Goal: Task Accomplishment & Management: Use online tool/utility

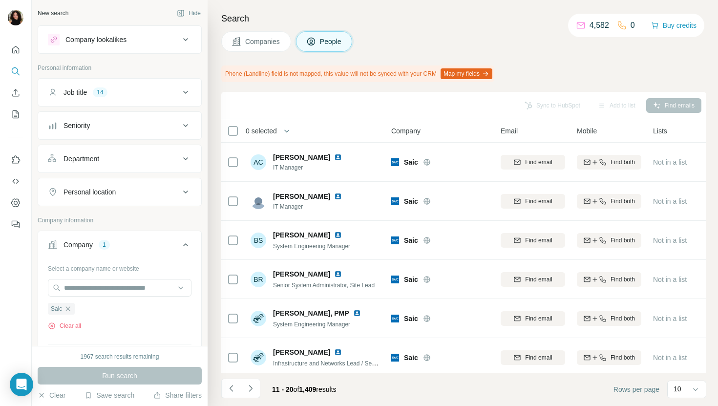
click at [247, 39] on span "Companies" at bounding box center [263, 42] width 36 height 10
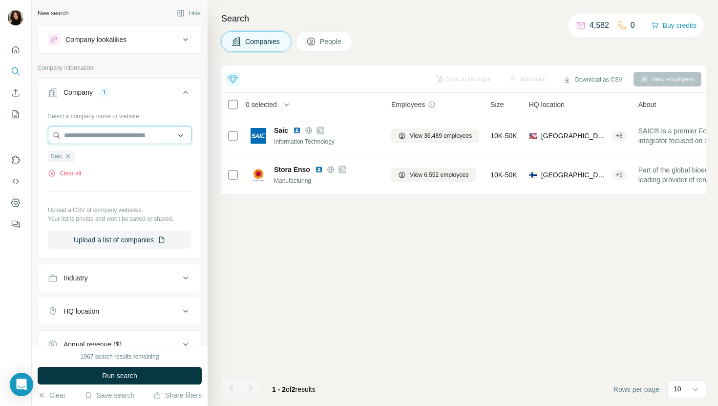
click at [88, 134] on input "text" at bounding box center [120, 136] width 144 height 18
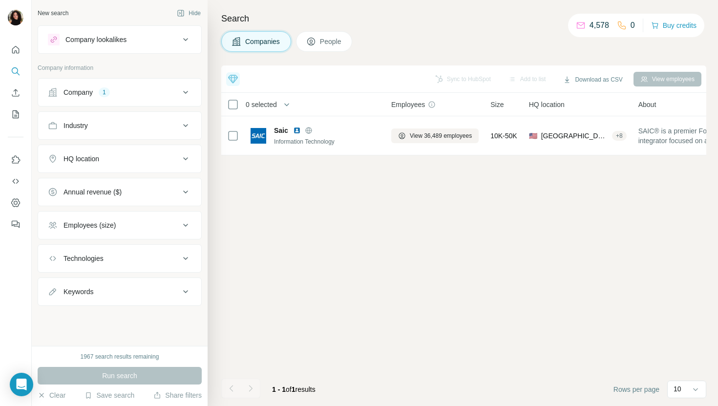
click at [118, 91] on div "Company 1" at bounding box center [114, 92] width 132 height 10
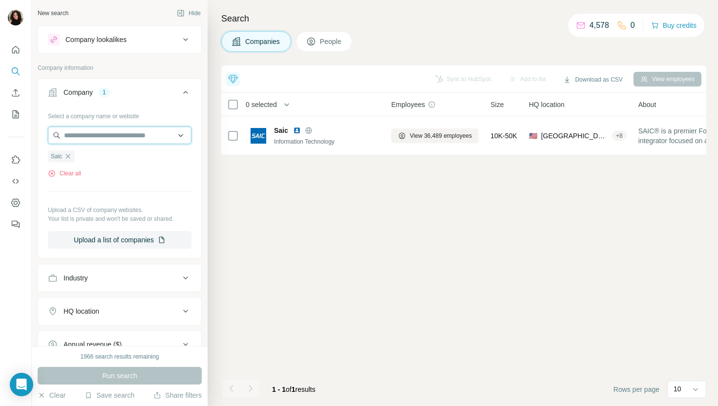
click at [108, 143] on input "text" at bounding box center [120, 136] width 144 height 18
paste input "**********"
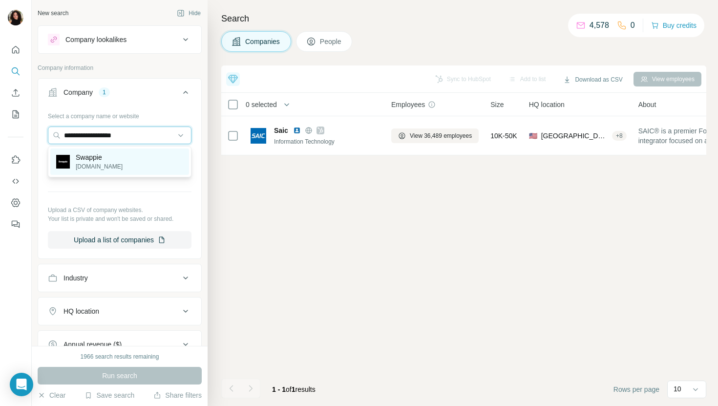
type input "**********"
click at [132, 158] on div "Swappie [DOMAIN_NAME]" at bounding box center [119, 162] width 139 height 26
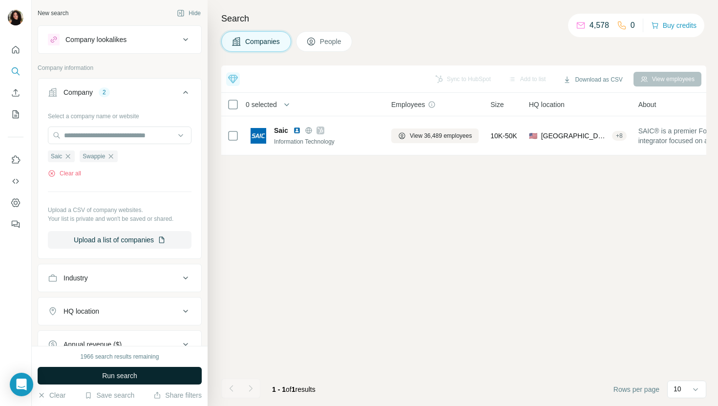
click at [95, 378] on button "Run search" at bounding box center [120, 376] width 164 height 18
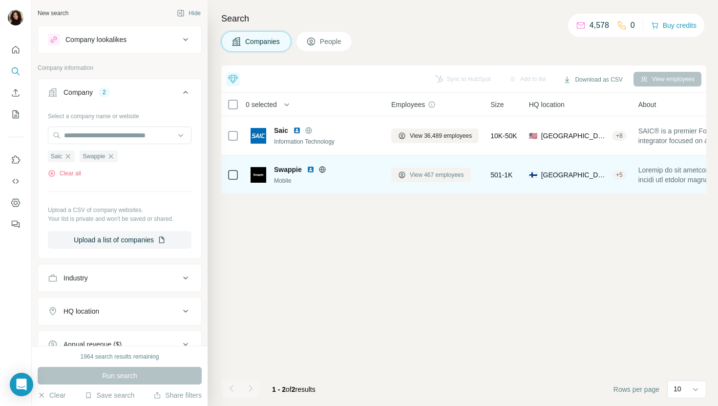
click at [420, 181] on button "View 467 employees" at bounding box center [431, 175] width 80 height 15
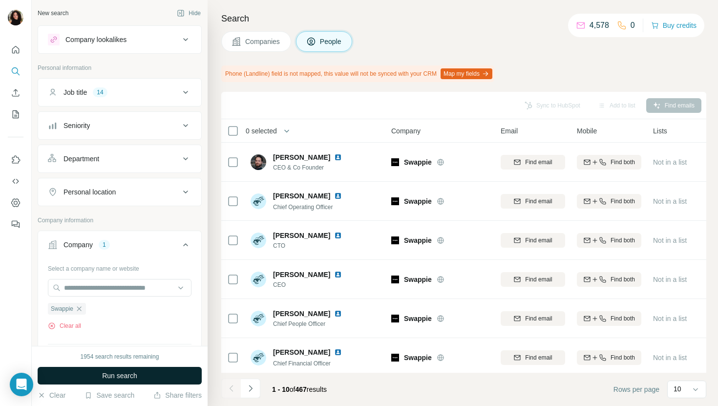
click at [166, 371] on button "Run search" at bounding box center [120, 376] width 164 height 18
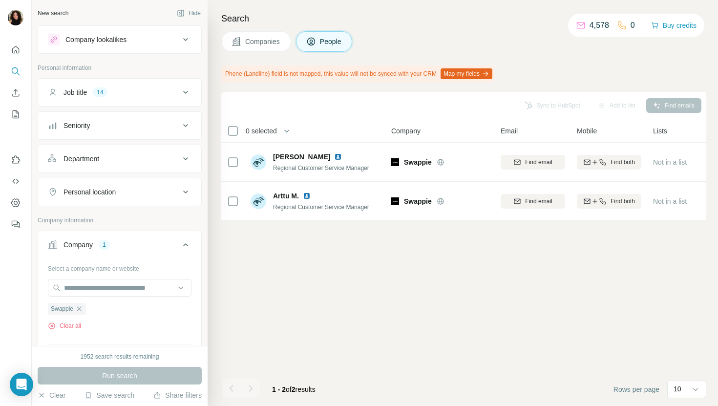
click at [263, 28] on div "Search Companies People Phone (Landline) field is not mapped, this value will n…" at bounding box center [463, 203] width 511 height 406
click at [261, 49] on button "Companies" at bounding box center [256, 41] width 70 height 21
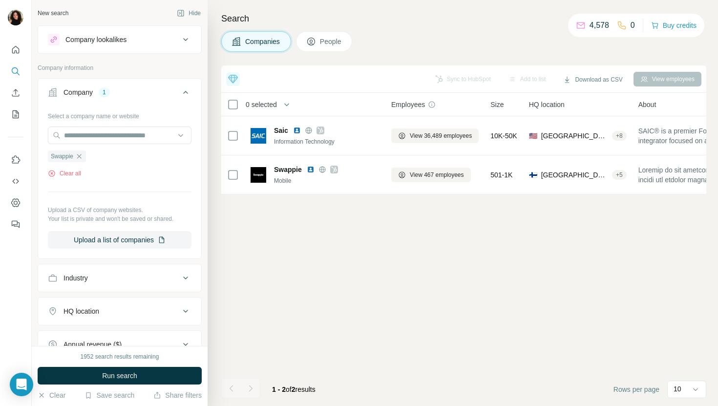
click at [123, 121] on div "Select a company name or website Swappie Clear all Upload a CSV of company webs…" at bounding box center [120, 178] width 144 height 141
click at [123, 128] on input "text" at bounding box center [120, 136] width 144 height 18
paste input "**********"
type input "**********"
click at [141, 158] on div "Valmet [DOMAIN_NAME]" at bounding box center [119, 162] width 139 height 26
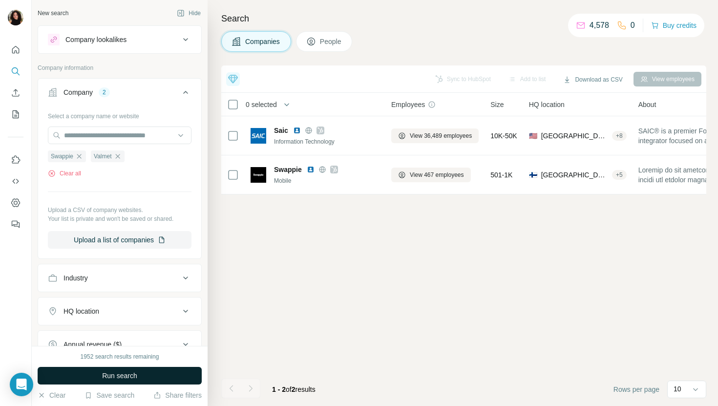
click at [116, 374] on span "Run search" at bounding box center [119, 376] width 35 height 10
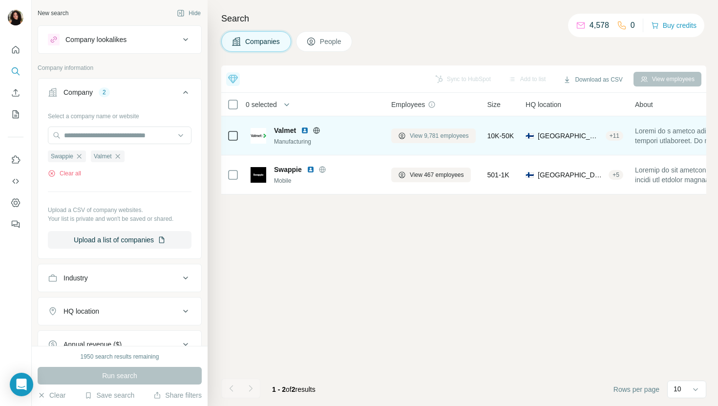
click at [423, 138] on span "View 9,781 employees" at bounding box center [439, 135] width 59 height 9
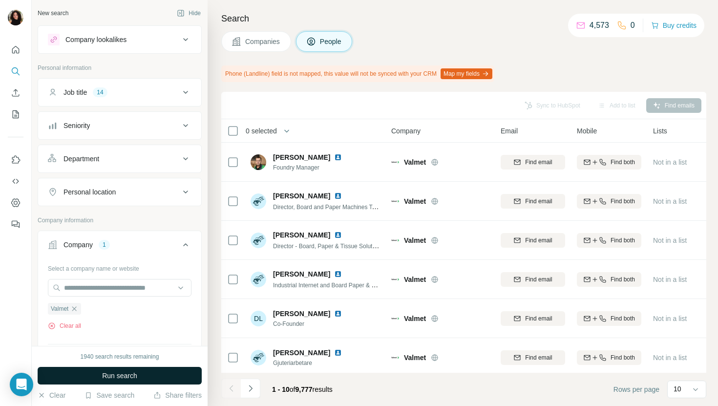
click at [138, 375] on button "Run search" at bounding box center [120, 376] width 164 height 18
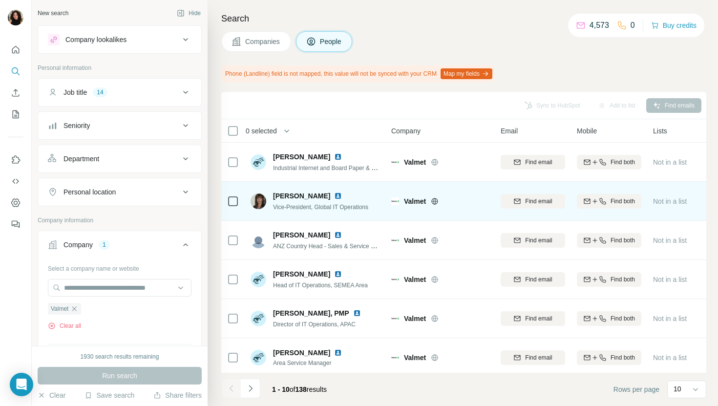
click at [334, 199] on img at bounding box center [338, 196] width 8 height 8
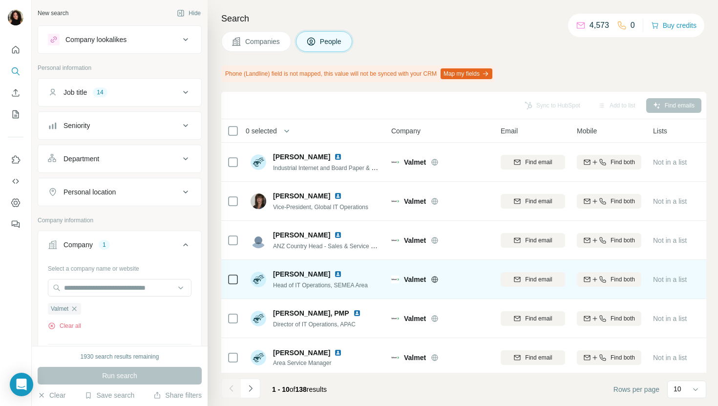
click at [342, 272] on img at bounding box center [338, 274] width 8 height 8
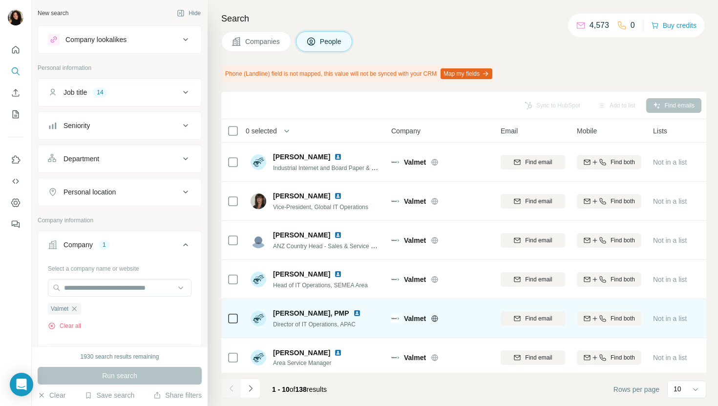
click at [353, 311] on img at bounding box center [357, 313] width 8 height 8
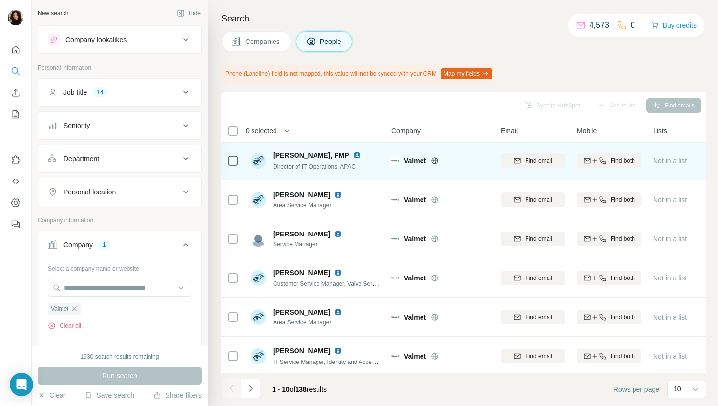
scroll to position [161, 0]
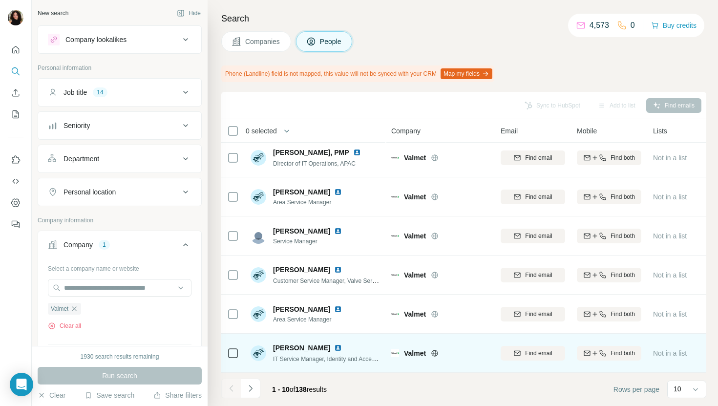
click at [334, 350] on img at bounding box center [338, 348] width 8 height 8
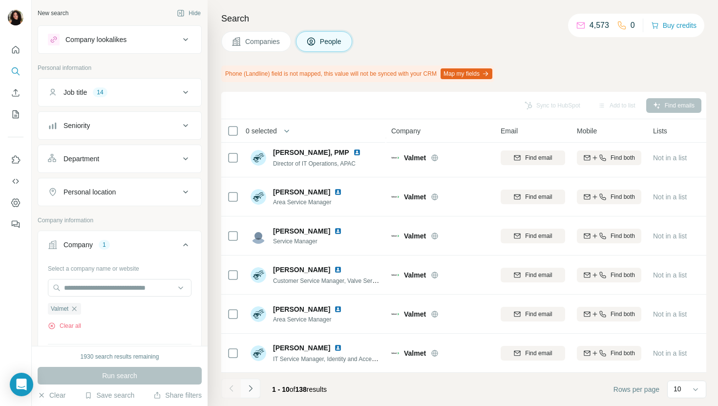
click at [256, 388] on button "Navigate to next page" at bounding box center [251, 389] width 20 height 20
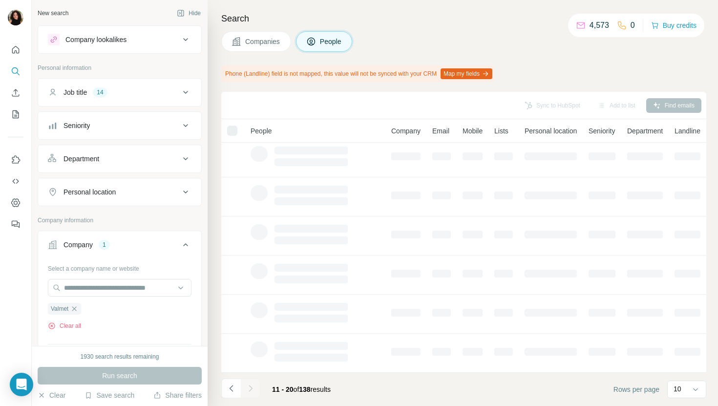
scroll to position [0, 0]
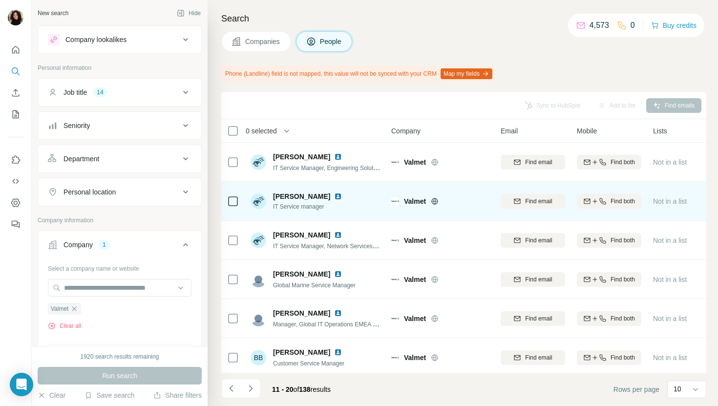
click at [334, 195] on img at bounding box center [338, 197] width 8 height 8
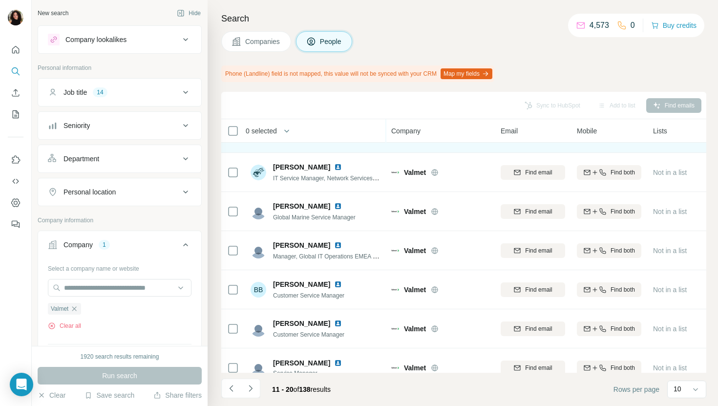
scroll to position [70, 0]
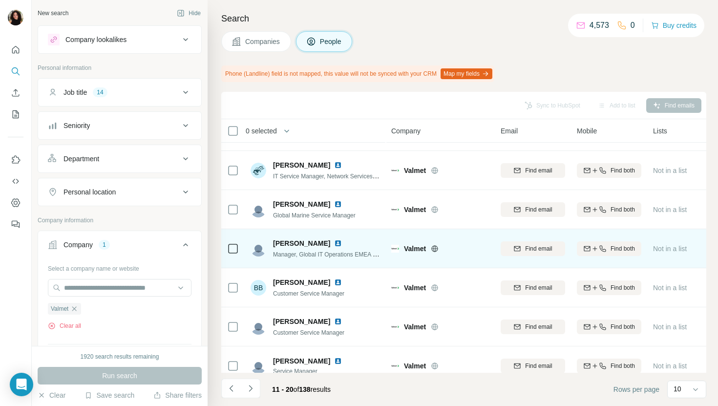
click at [342, 244] on img at bounding box center [338, 243] width 8 height 8
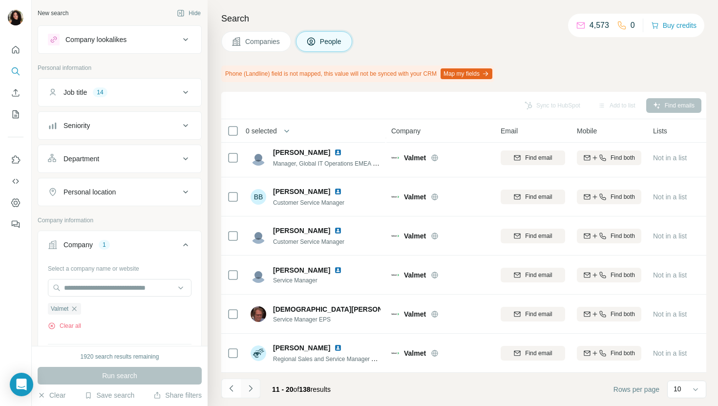
click at [248, 384] on icon "Navigate to next page" at bounding box center [251, 389] width 10 height 10
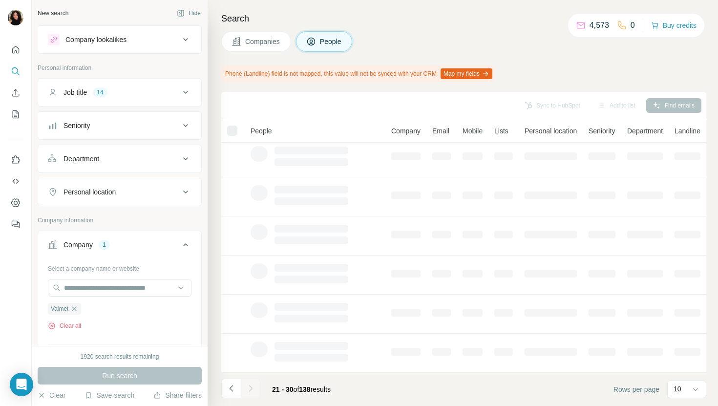
scroll to position [0, 0]
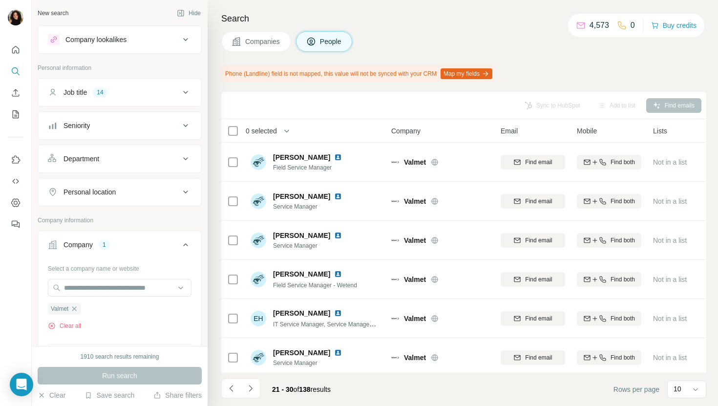
click at [258, 37] on span "Companies" at bounding box center [263, 42] width 36 height 10
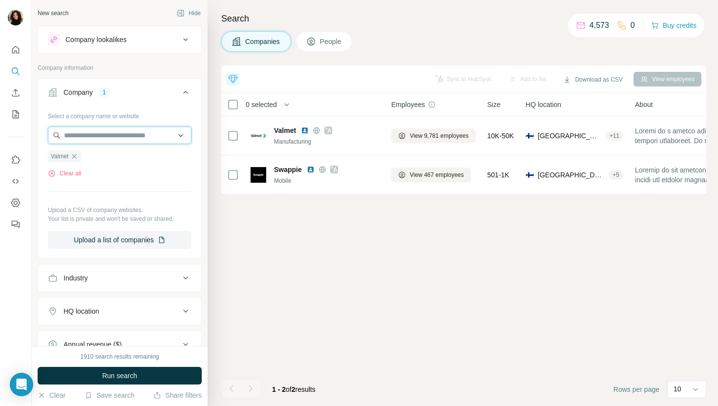
click at [103, 127] on input "text" at bounding box center [120, 136] width 144 height 18
paste input "**********"
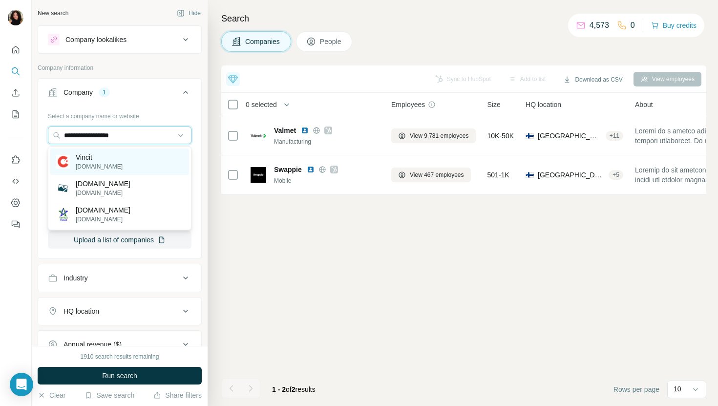
type input "**********"
click at [163, 159] on div "Vincit [DOMAIN_NAME]" at bounding box center [119, 162] width 139 height 26
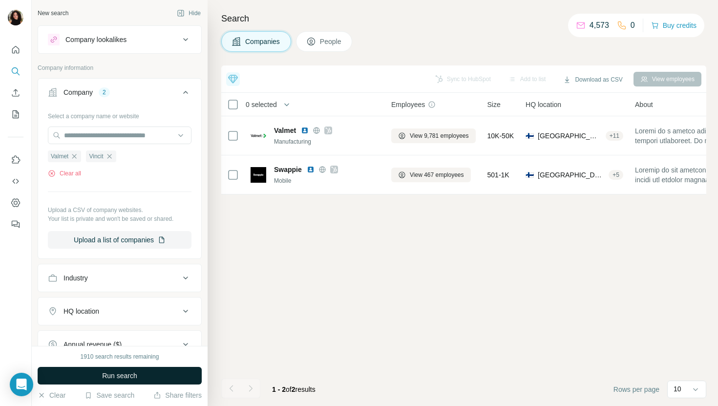
click at [101, 382] on button "Run search" at bounding box center [120, 376] width 164 height 18
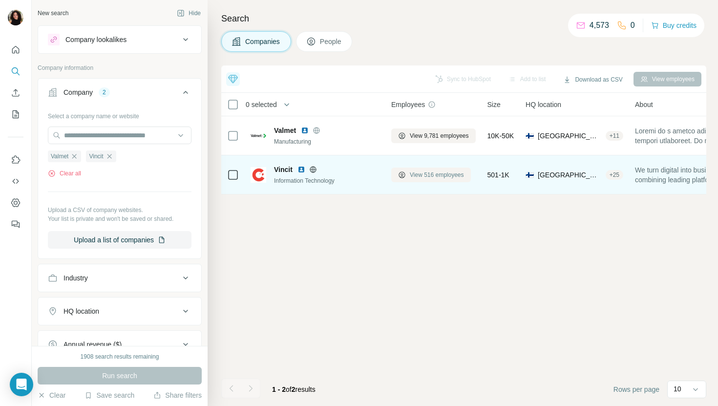
click at [412, 175] on span "View 516 employees" at bounding box center [437, 175] width 54 height 9
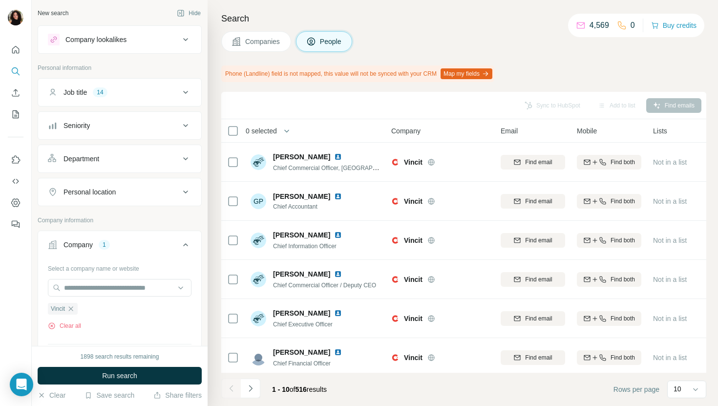
click at [183, 372] on button "Run search" at bounding box center [120, 376] width 164 height 18
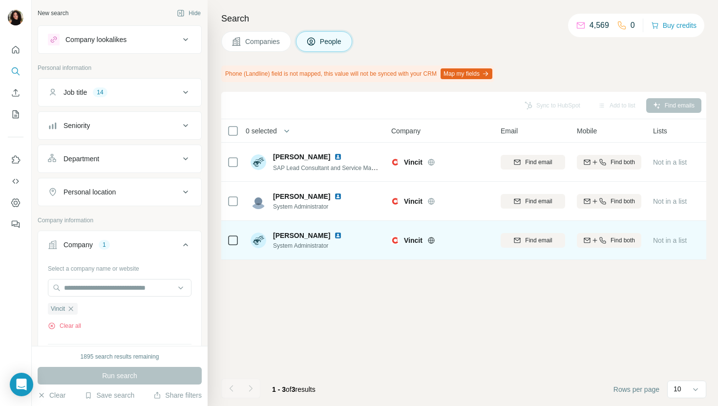
click at [334, 234] on img at bounding box center [338, 236] width 8 height 8
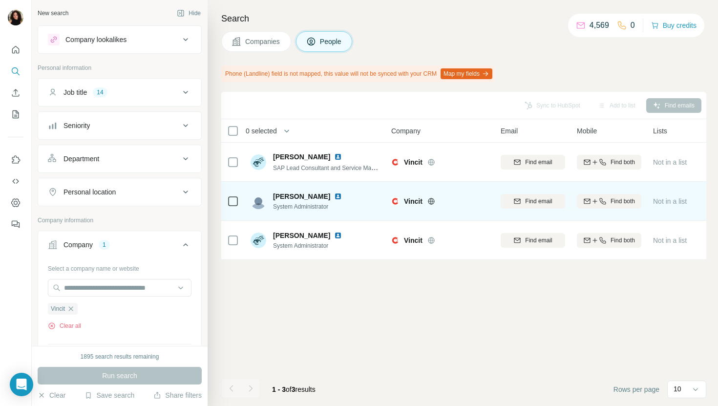
click at [334, 196] on img at bounding box center [338, 197] width 8 height 8
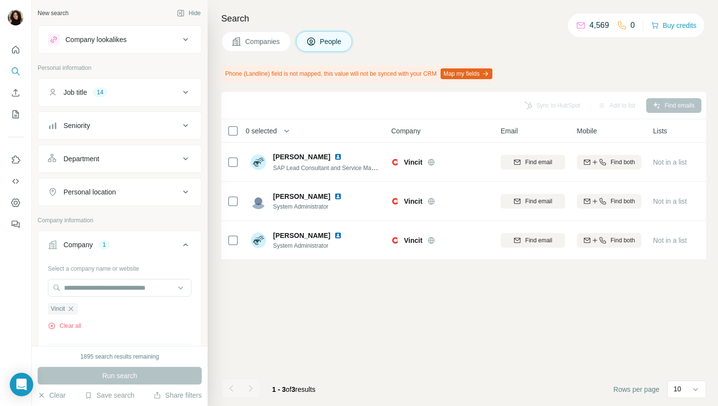
click at [265, 40] on span "Companies" at bounding box center [263, 42] width 36 height 10
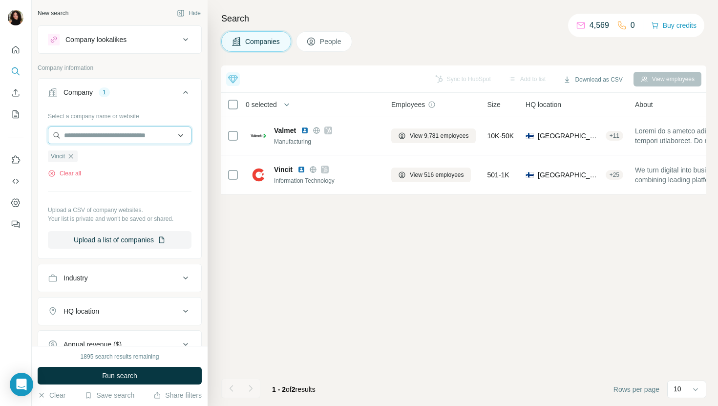
click at [101, 143] on input "text" at bounding box center [120, 136] width 144 height 18
paste input "**********"
type input "**********"
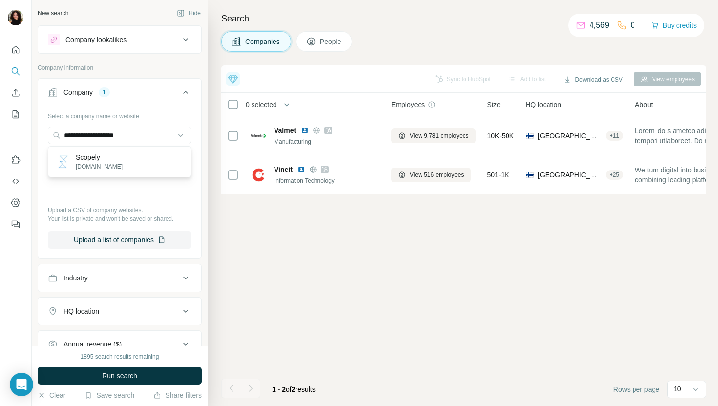
click at [129, 162] on div "Scopely [DOMAIN_NAME]" at bounding box center [119, 162] width 139 height 26
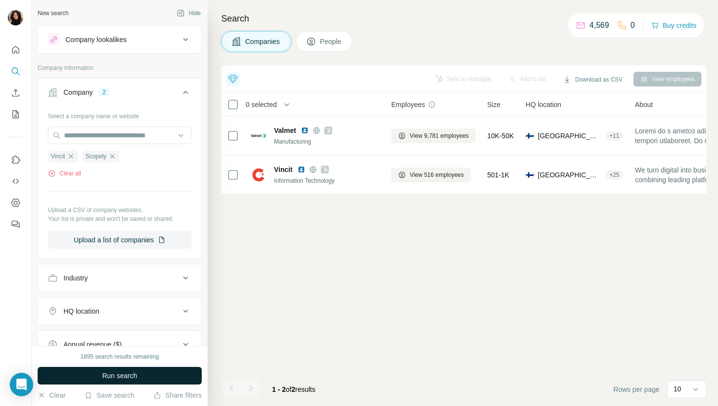
click at [126, 374] on span "Run search" at bounding box center [119, 376] width 35 height 10
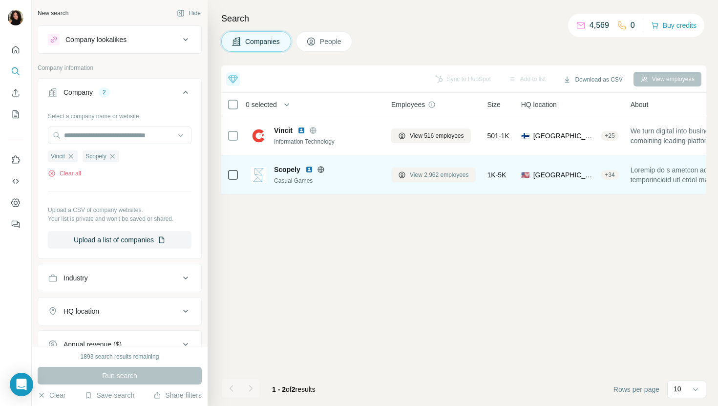
click at [426, 171] on span "View 2,962 employees" at bounding box center [439, 175] width 59 height 9
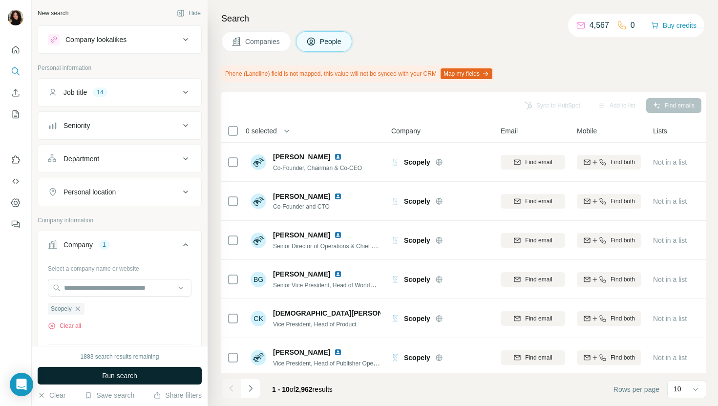
click at [128, 382] on button "Run search" at bounding box center [120, 376] width 164 height 18
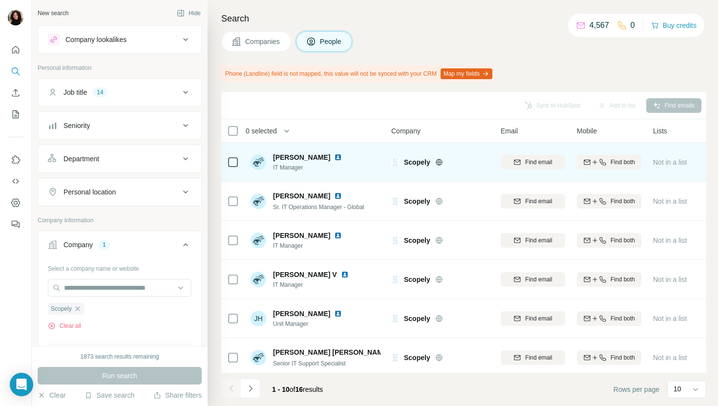
click at [334, 157] on img at bounding box center [338, 157] width 8 height 8
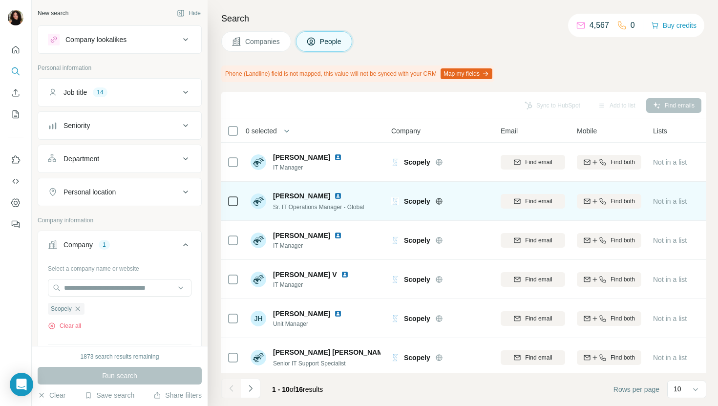
click at [334, 197] on img at bounding box center [338, 196] width 8 height 8
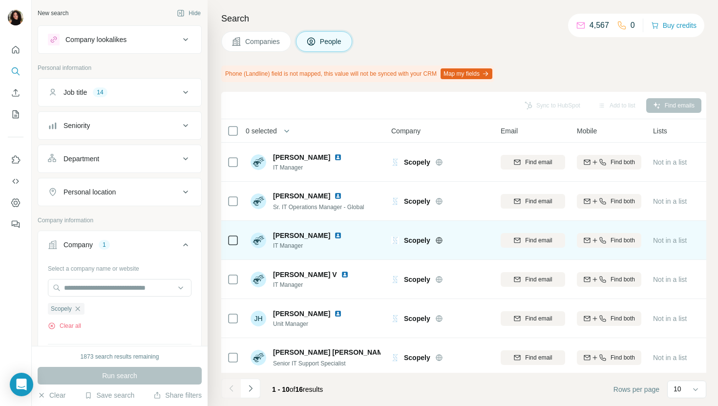
click at [340, 234] on img at bounding box center [338, 236] width 8 height 8
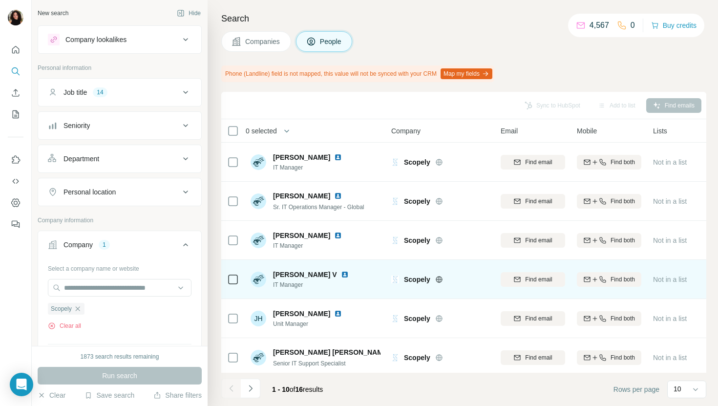
click at [341, 276] on img at bounding box center [345, 275] width 8 height 8
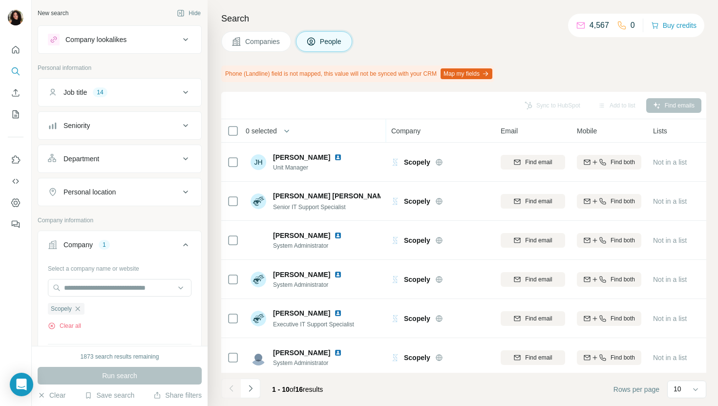
scroll to position [161, 0]
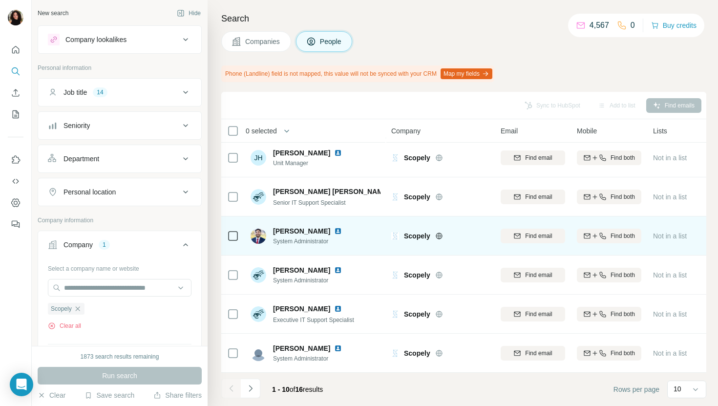
click at [342, 231] on img at bounding box center [338, 231] width 8 height 8
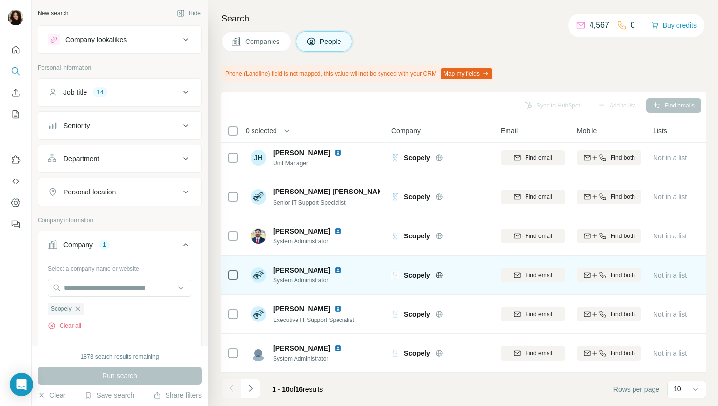
click at [334, 268] on img at bounding box center [338, 270] width 8 height 8
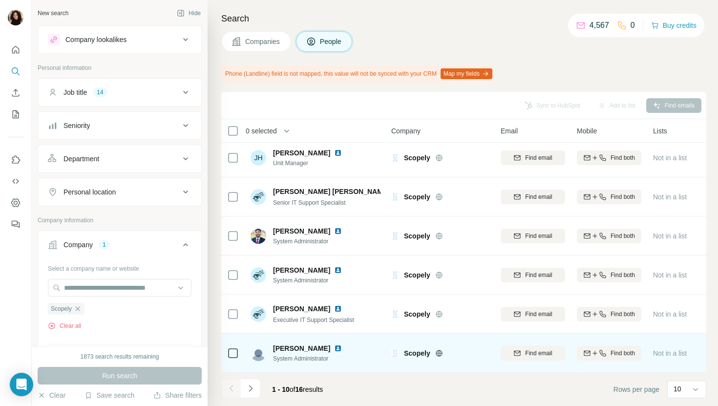
click at [340, 348] on img at bounding box center [338, 348] width 8 height 8
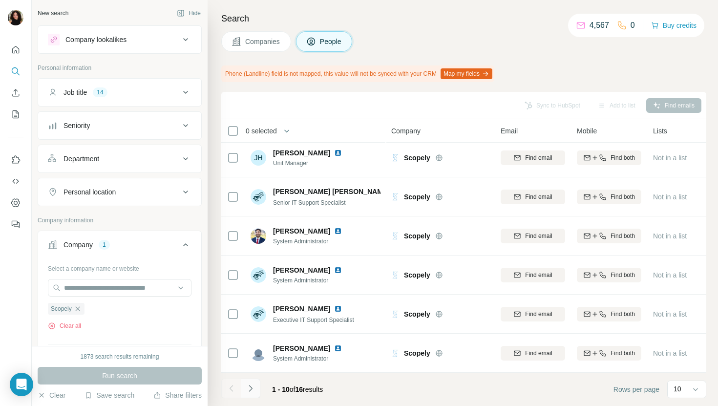
click at [247, 392] on icon "Navigate to next page" at bounding box center [251, 389] width 10 height 10
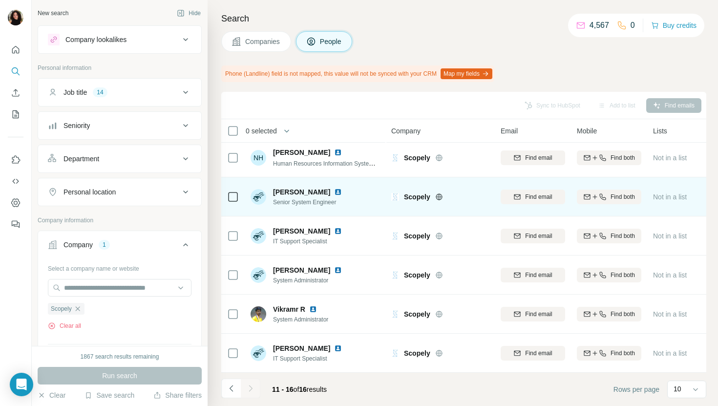
click at [334, 191] on img at bounding box center [338, 192] width 8 height 8
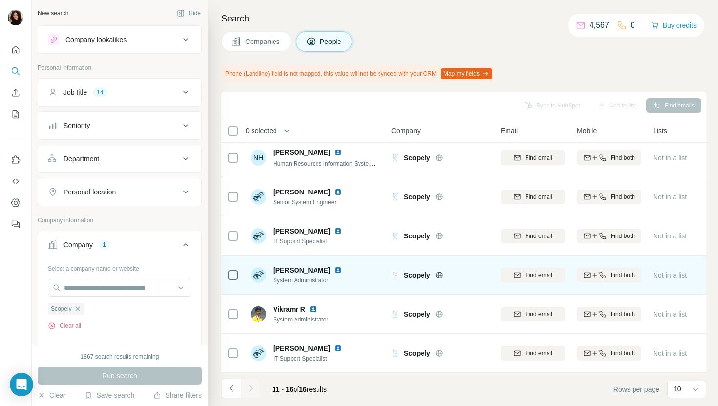
click at [334, 267] on img at bounding box center [338, 270] width 8 height 8
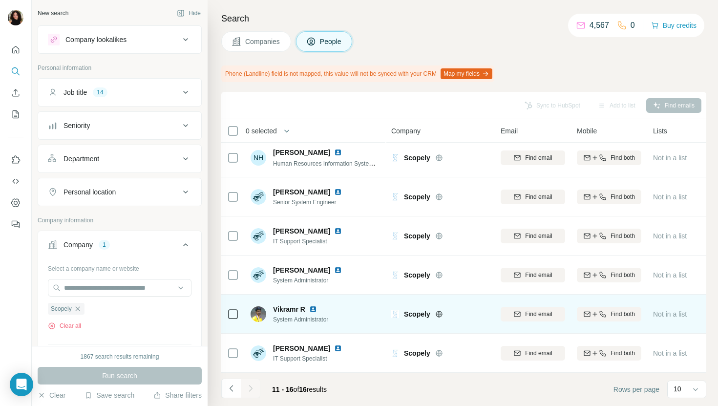
click at [312, 307] on img at bounding box center [313, 309] width 8 height 8
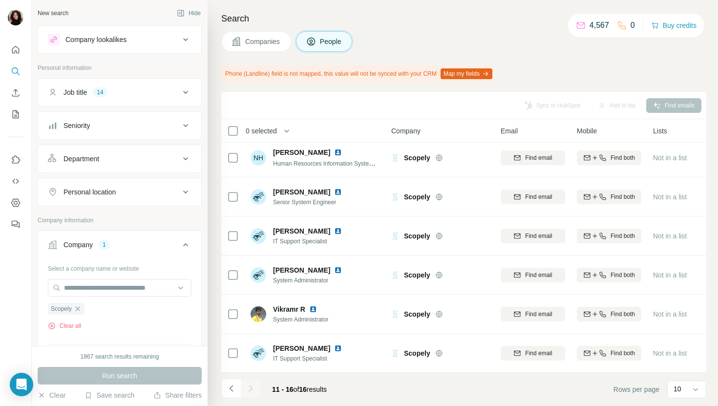
click at [252, 43] on span "Companies" at bounding box center [263, 42] width 36 height 10
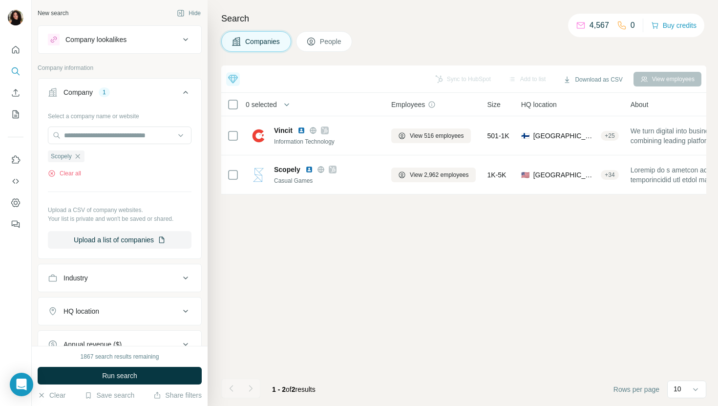
scroll to position [0, 0]
click at [150, 133] on input "text" at bounding box center [120, 136] width 144 height 18
paste input "**********"
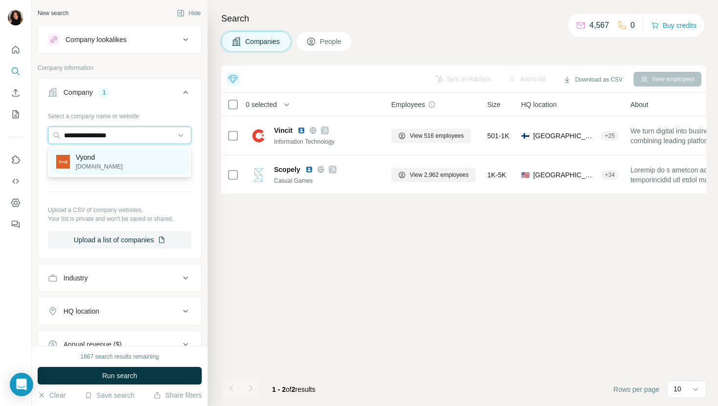
type input "**********"
click at [152, 169] on div "Vyond [DOMAIN_NAME]" at bounding box center [119, 162] width 139 height 26
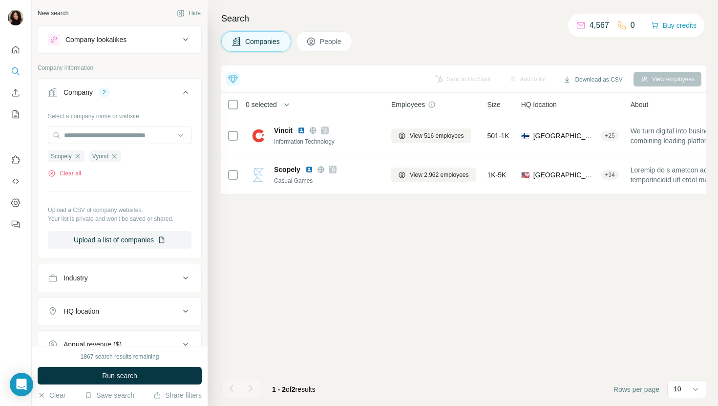
click at [169, 375] on button "Run search" at bounding box center [120, 376] width 164 height 18
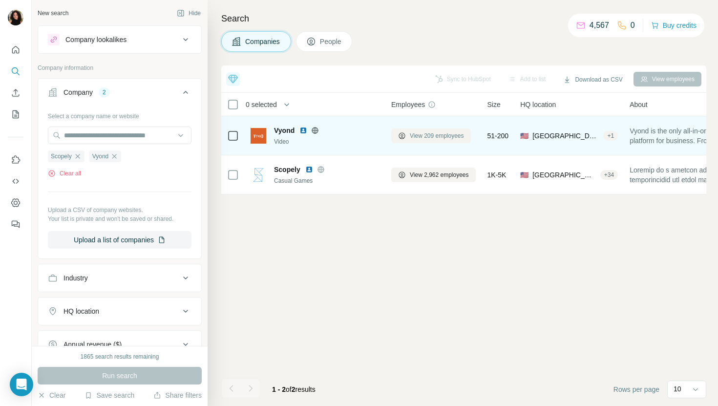
click at [424, 134] on span "View 209 employees" at bounding box center [437, 135] width 54 height 9
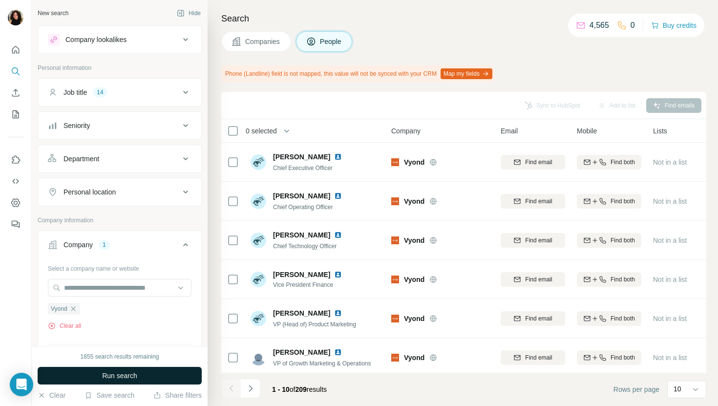
click at [156, 374] on button "Run search" at bounding box center [120, 376] width 164 height 18
